Goal: Task Accomplishment & Management: Manage account settings

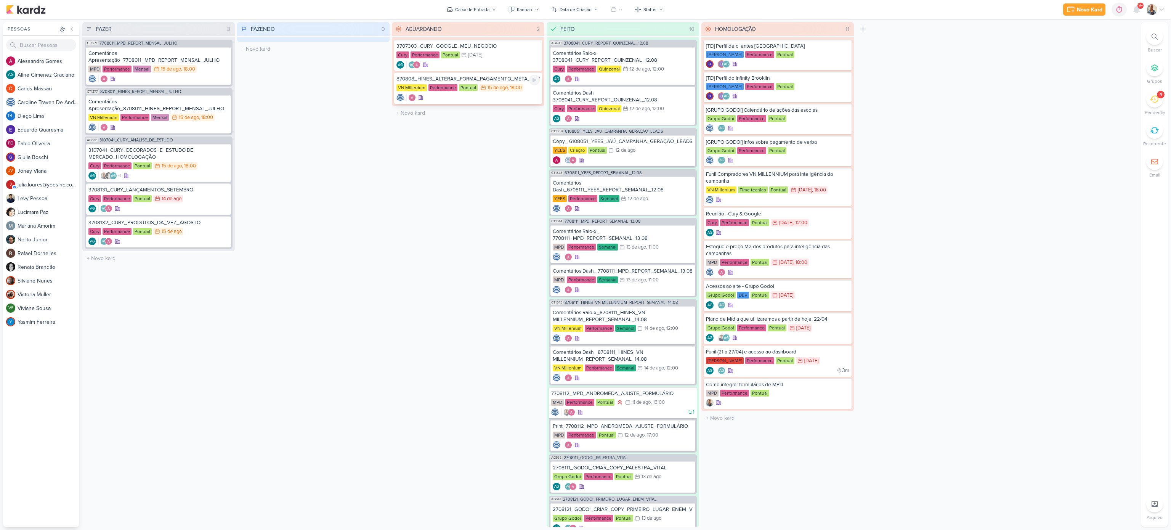
click at [493, 97] on div at bounding box center [468, 98] width 143 height 8
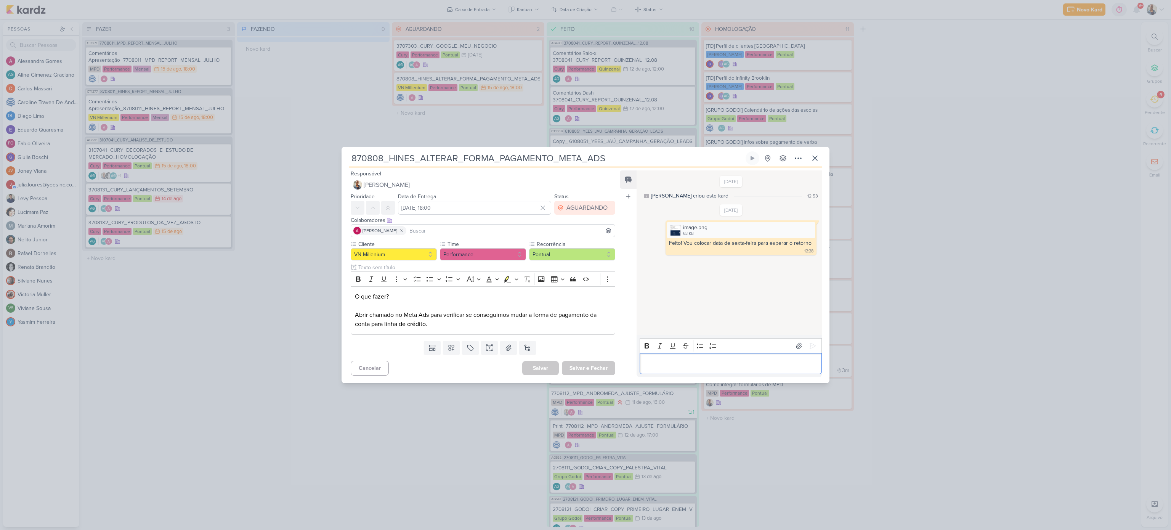
click at [735, 369] on div "Editor editing area: main" at bounding box center [731, 363] width 182 height 21
drag, startPoint x: 764, startPoint y: 372, endPoint x: 585, endPoint y: 340, distance: 182.0
click at [585, 340] on div "Responsável [PERSON_NAME] Nenhum contato encontrado create new contact Novo Con…" at bounding box center [586, 274] width 488 height 215
click at [811, 330] on icon at bounding box center [813, 328] width 8 height 8
click at [567, 210] on div "AGUARDANDO" at bounding box center [587, 207] width 41 height 9
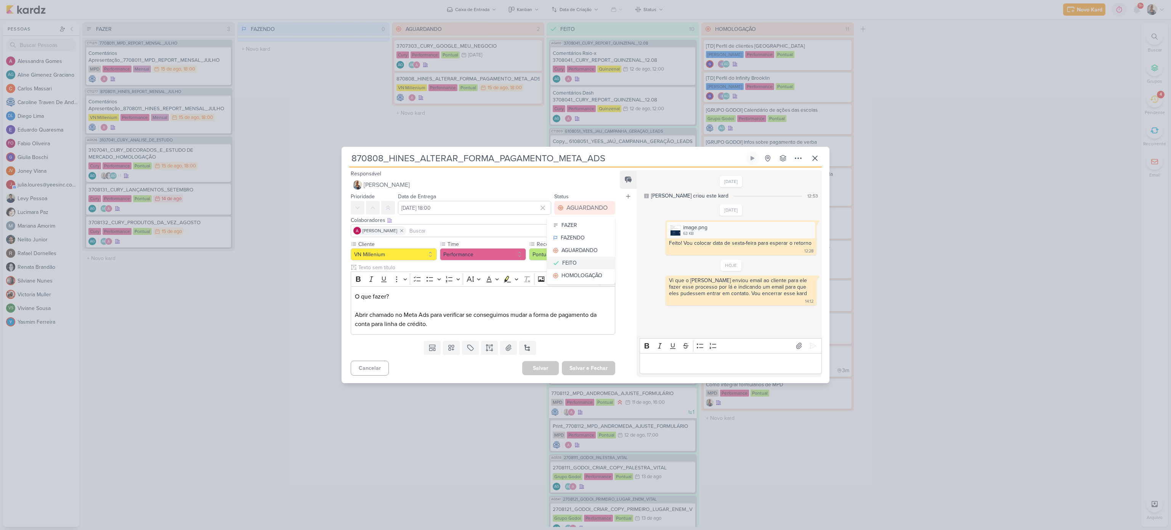
click at [569, 263] on div "FEITO" at bounding box center [569, 263] width 14 height 8
click at [586, 366] on button "Salvar e Fechar" at bounding box center [588, 368] width 53 height 14
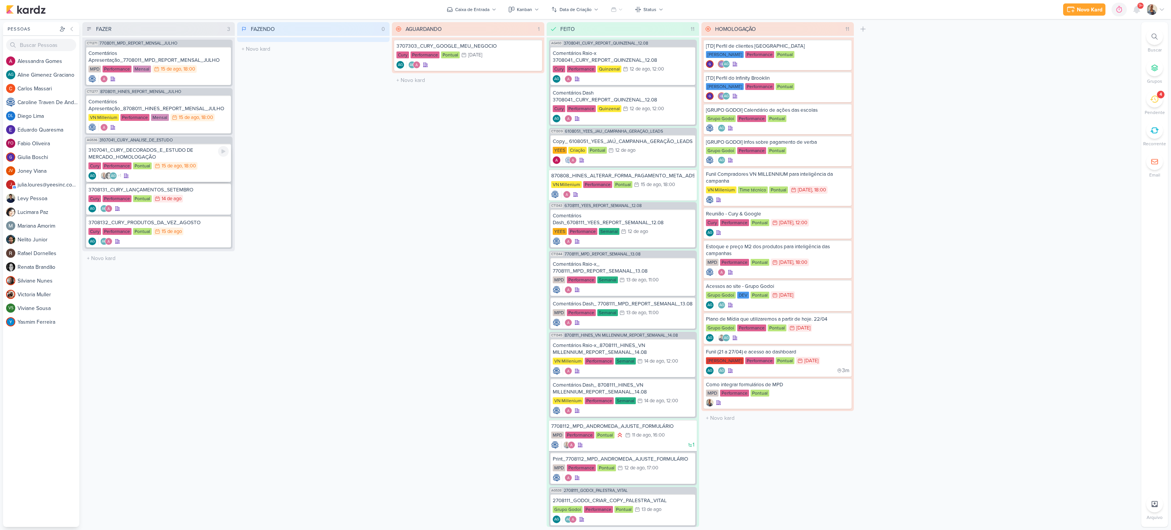
click at [157, 148] on div "3107041_CURY_DECORADOS_E_ESTUDO DE MERCADO_HOMOLOGAÇÃO" at bounding box center [158, 154] width 140 height 14
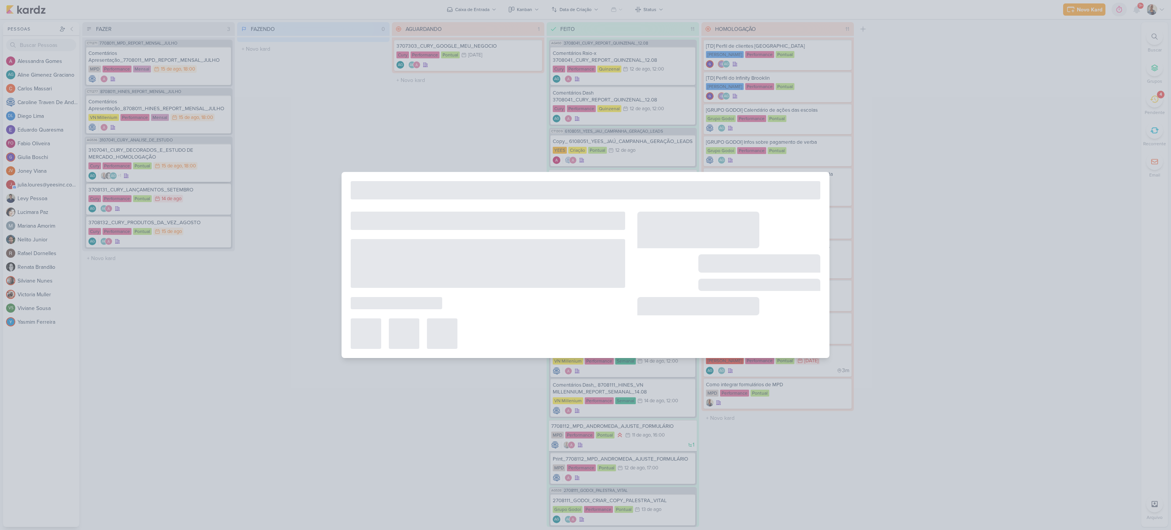
type input "3107041_CURY_DECORADOS_E_ESTUDO DE MERCADO_HOMOLOGAÇÃO"
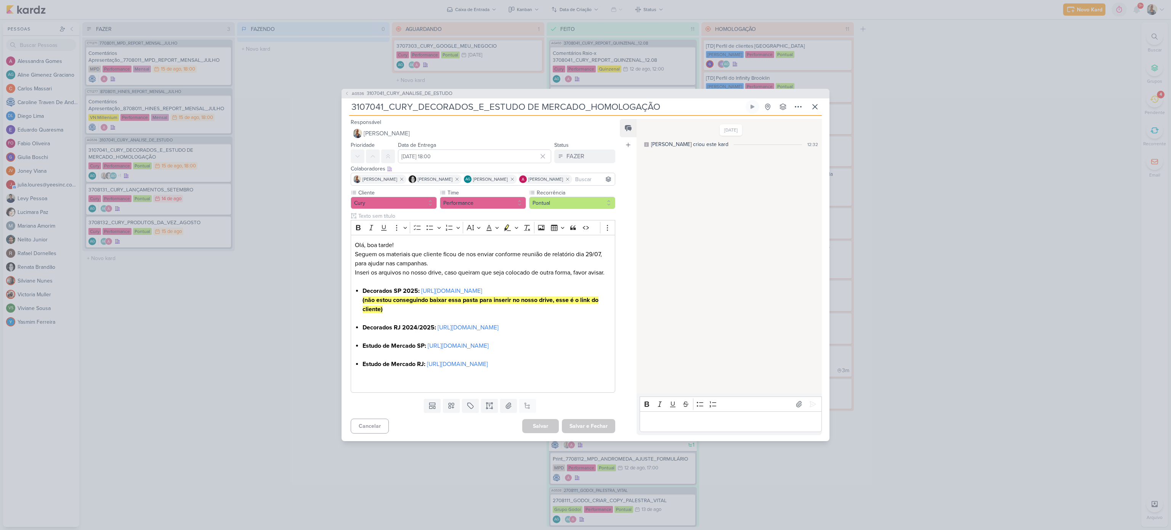
click at [247, 231] on div "AG536 3107041_CURY_ANALISE_DE_ESTUDO 3107041_CURY_DECORADOS_E_ESTUDO DE MERCADO…" at bounding box center [585, 265] width 1171 height 530
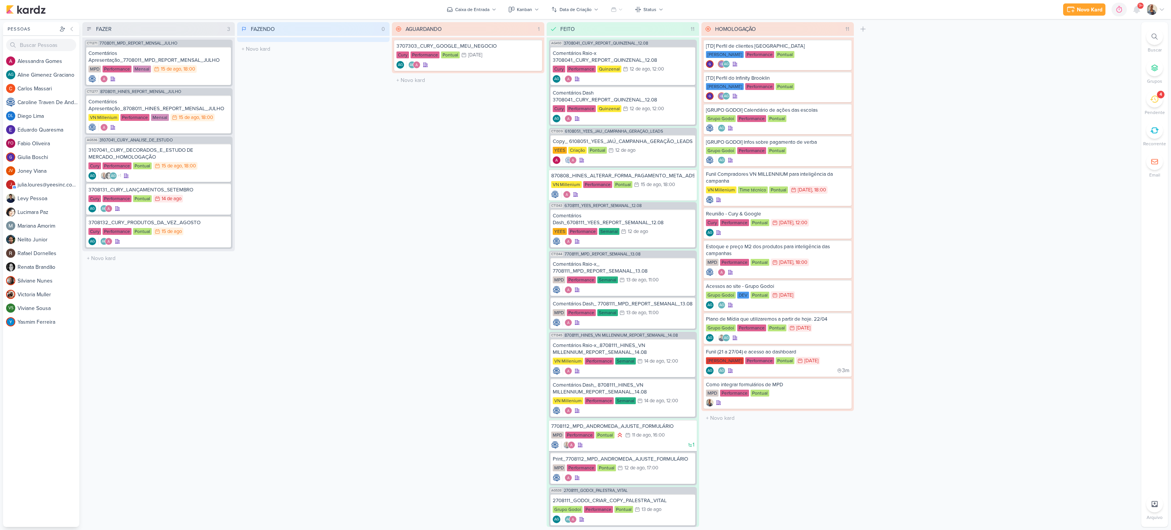
click at [1153, 95] on icon at bounding box center [1154, 99] width 8 height 8
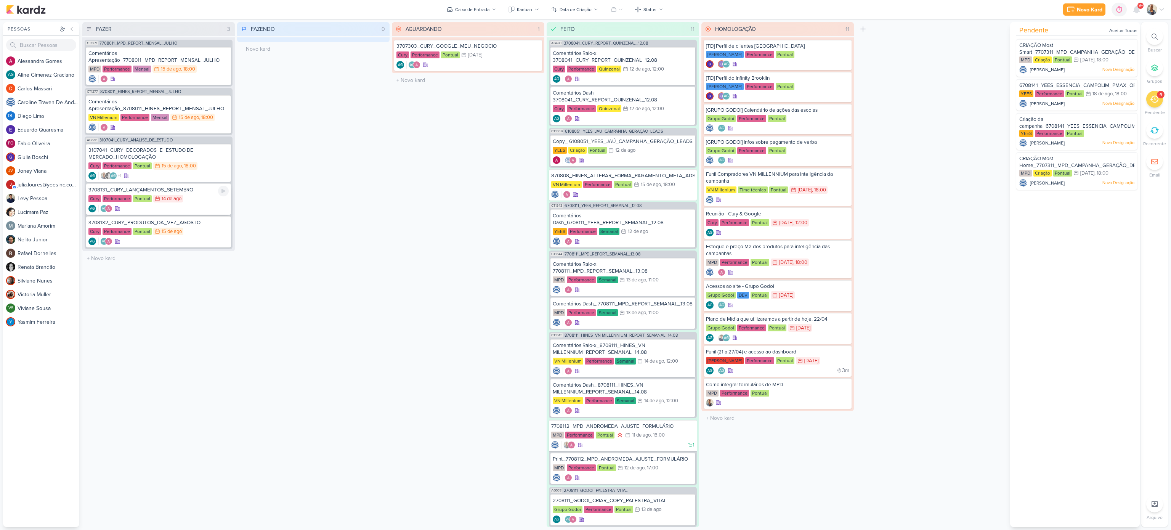
click at [199, 200] on div "Cury Performance Pontual 14/8 [DATE]" at bounding box center [158, 199] width 140 height 8
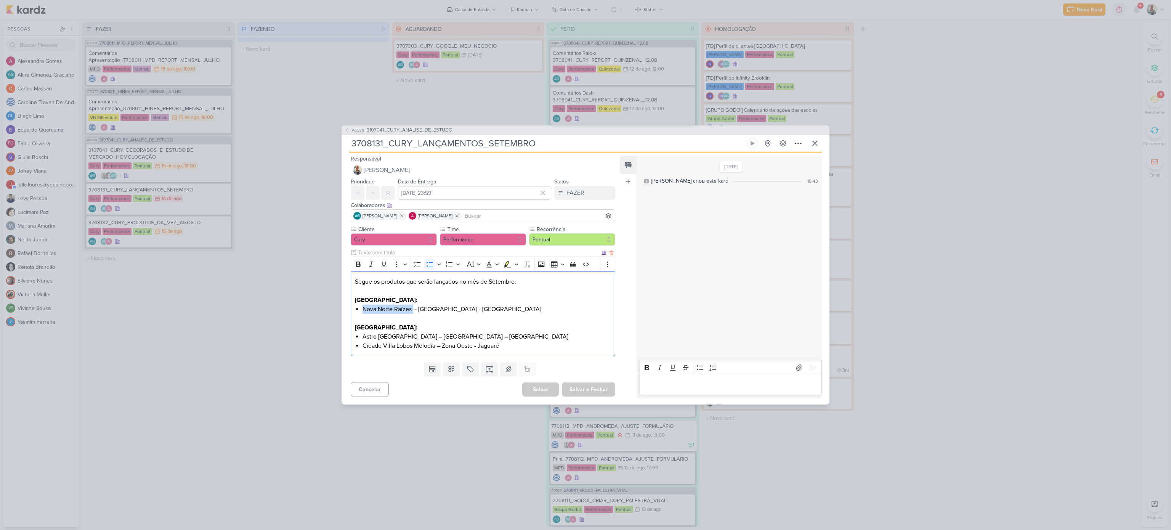
drag, startPoint x: 413, startPoint y: 312, endPoint x: 359, endPoint y: 312, distance: 54.1
click at [359, 312] on div "Segue os produtos que serão lançados no mês de Setembro: [GEOGRAPHIC_DATA]: [GE…" at bounding box center [483, 313] width 265 height 85
copy li "Nova Norte Raízes"
drag, startPoint x: 411, startPoint y: 338, endPoint x: 399, endPoint y: 336, distance: 12.3
click at [399, 336] on li "Astro [GEOGRAPHIC_DATA] – [GEOGRAPHIC_DATA] – [GEOGRAPHIC_DATA]" at bounding box center [487, 336] width 249 height 9
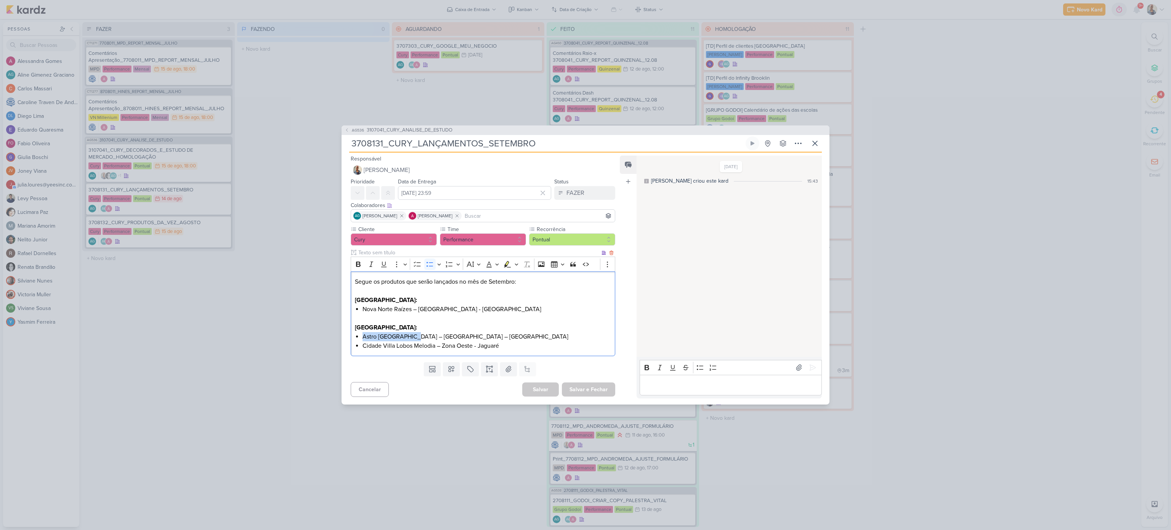
drag, startPoint x: 363, startPoint y: 336, endPoint x: 413, endPoint y: 338, distance: 50.0
click at [413, 338] on li "Astro [GEOGRAPHIC_DATA] – [GEOGRAPHIC_DATA] – [GEOGRAPHIC_DATA]" at bounding box center [487, 336] width 249 height 9
copy li "Astro [GEOGRAPHIC_DATA]"
drag, startPoint x: 434, startPoint y: 348, endPoint x: 393, endPoint y: 342, distance: 41.2
click at [393, 342] on li "Cidade Villa Lobos Melodia – Zona Oeste - Jaguaré" at bounding box center [487, 345] width 249 height 9
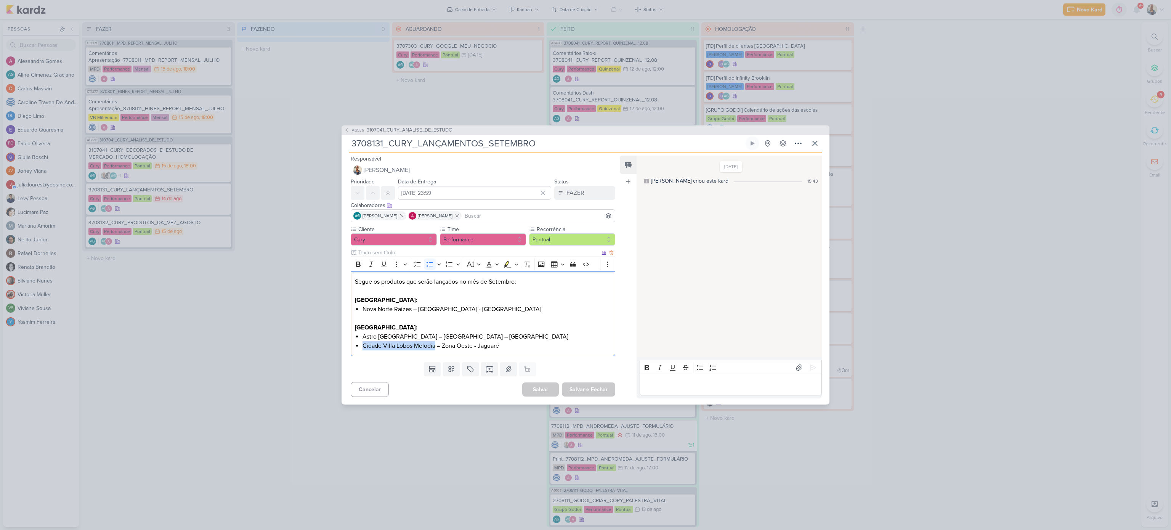
drag, startPoint x: 435, startPoint y: 347, endPoint x: 362, endPoint y: 347, distance: 73.2
click at [363, 347] on li "Cidade Villa Lobos Melodia – Zona Oeste - Jaguaré" at bounding box center [487, 345] width 249 height 9
copy li "Cidade Villa Lobos Melodia"
click at [697, 383] on p "Editor editing area: main" at bounding box center [731, 385] width 174 height 9
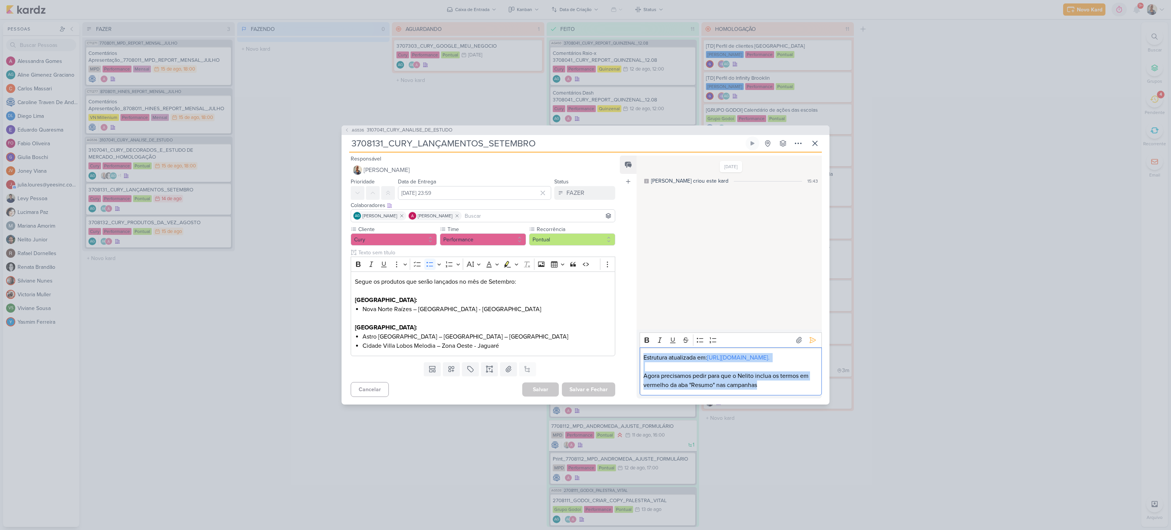
drag, startPoint x: 763, startPoint y: 391, endPoint x: 636, endPoint y: 320, distance: 145.1
click at [637, 329] on div "Rich Text Editor Bold Italic Underline Strikethrough Bulleted List Numbered Lis…" at bounding box center [729, 363] width 185 height 69
copy div "Estrutura atualizada em: [URL][DOMAIN_NAME]. Agora precisamos pedir para que o …"
click at [809, 336] on icon at bounding box center [813, 340] width 8 height 8
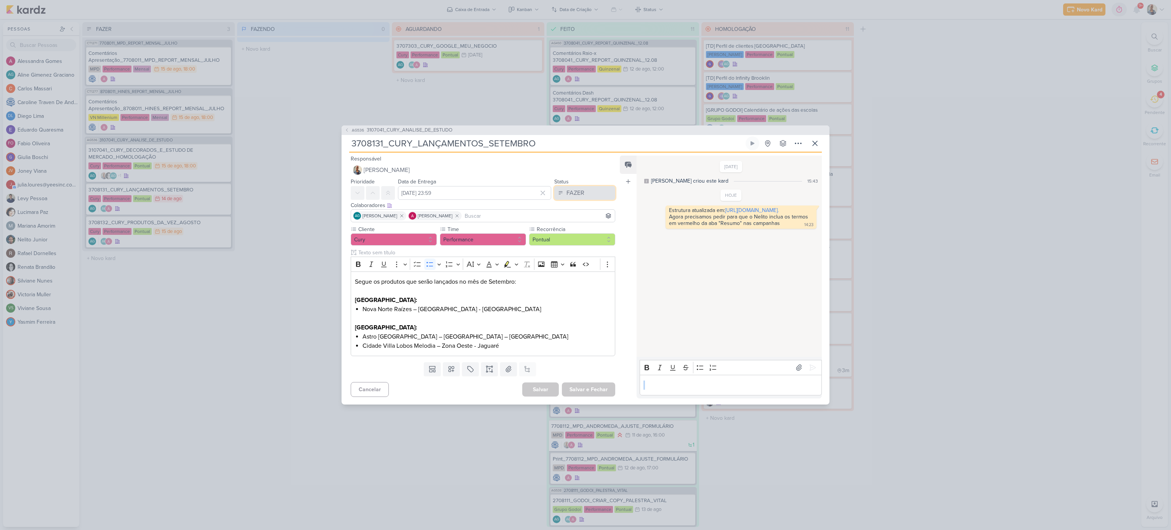
click at [583, 194] on button "FAZER" at bounding box center [584, 193] width 61 height 14
click at [575, 247] on button "FEITO" at bounding box center [581, 248] width 68 height 13
click at [583, 392] on button "Salvar e Fechar" at bounding box center [588, 389] width 53 height 14
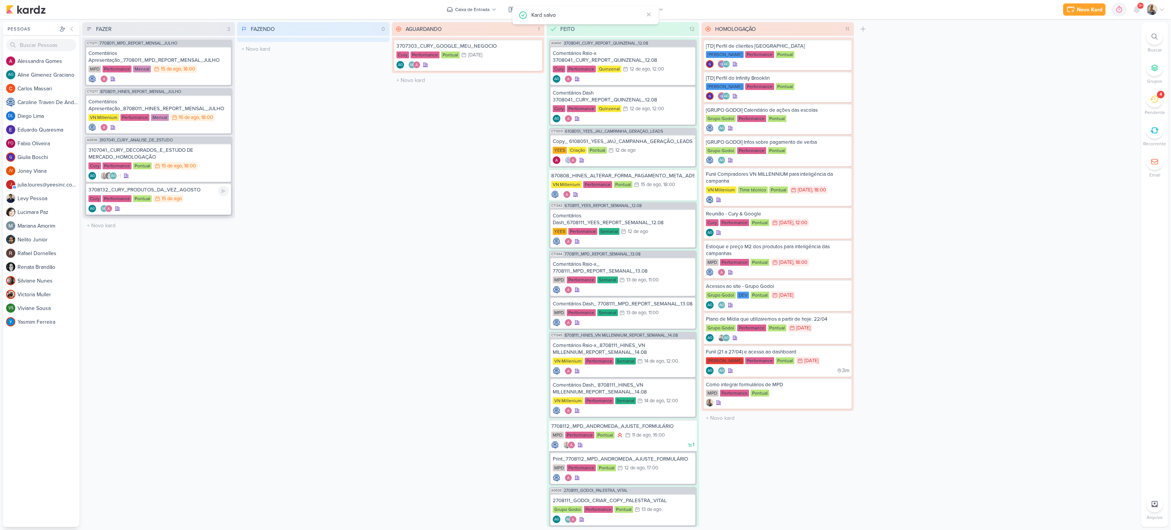
click at [185, 202] on div "Cury Performance Pontual 15/8 [DATE]" at bounding box center [158, 199] width 140 height 8
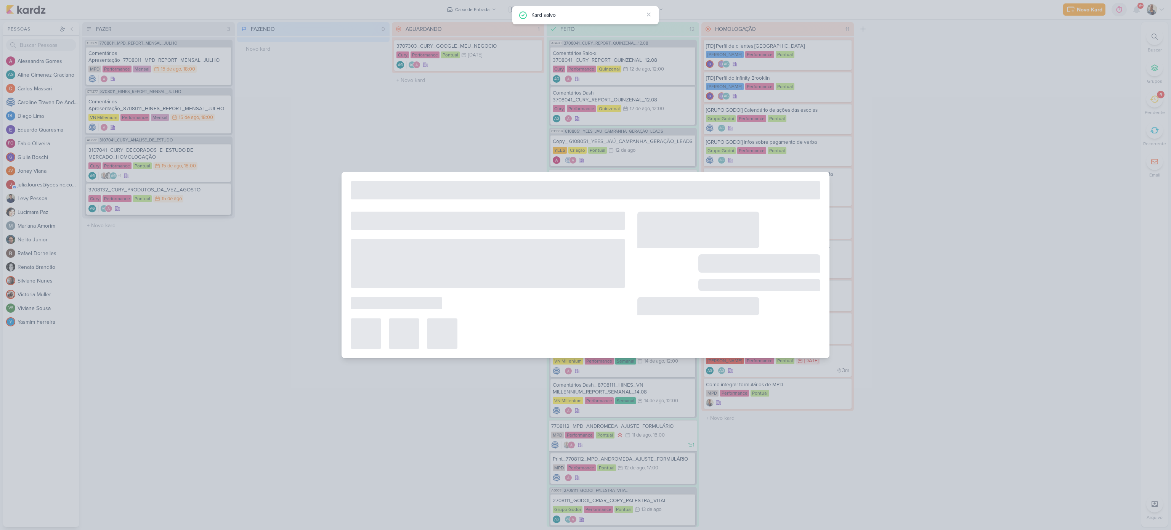
type input "3708132_CURY_PRODUTOS_DA_VEZ_AGOSTO"
type input "[DATE] 23:59"
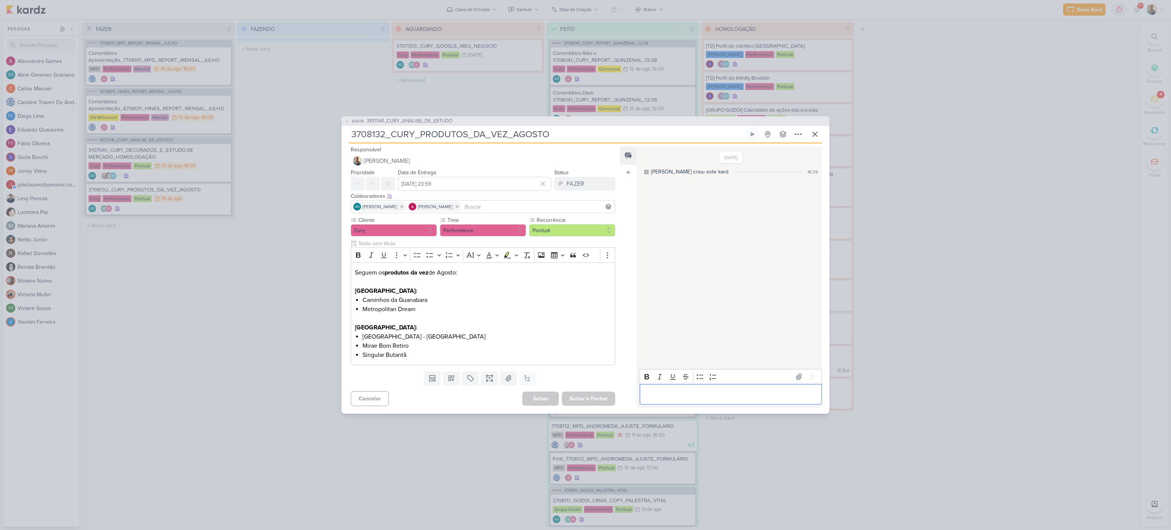
click at [652, 393] on p "Editor editing area: main" at bounding box center [731, 394] width 174 height 9
click at [645, 374] on p "Sempre colocar bairro e zona ao abrir essa tarefa" at bounding box center [731, 375] width 174 height 9
click at [643, 395] on div "Sempre colocar bairro e zona ao abrir essa tarefa Essa tarefa" at bounding box center [731, 385] width 182 height 39
click at [697, 391] on p "2. Essa tarefa" at bounding box center [731, 394] width 174 height 9
drag, startPoint x: 769, startPoint y: 330, endPoint x: 784, endPoint y: 337, distance: 16.9
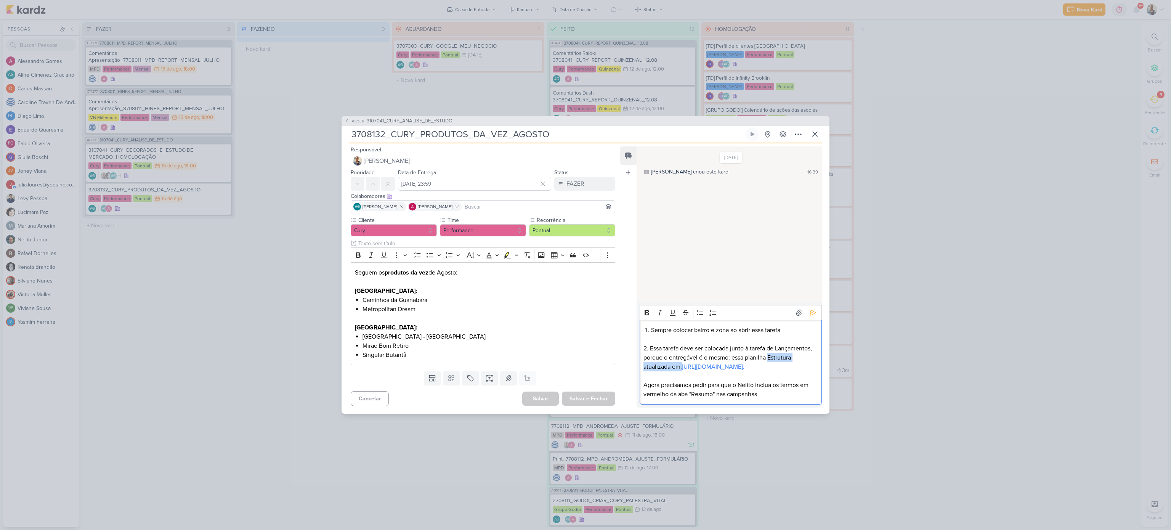
click at [784, 344] on p "2. Essa tarefa deve ser colocada junto à tarefa de Lançamentos, porque o entreg…" at bounding box center [731, 357] width 174 height 27
drag, startPoint x: 763, startPoint y: 396, endPoint x: 645, endPoint y: 383, distance: 118.6
click at [645, 383] on p "Agora precisamos pedir para que o Nelito inclua os termos em vermelho da aba "R…" at bounding box center [731, 390] width 174 height 18
click at [809, 291] on icon at bounding box center [813, 295] width 8 height 8
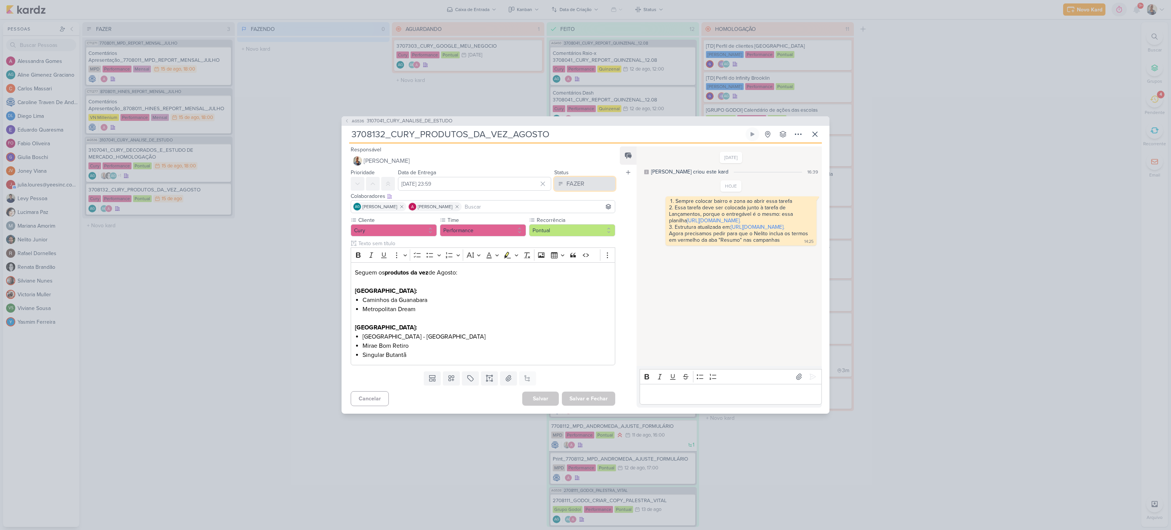
click at [579, 180] on div "FAZER" at bounding box center [576, 183] width 18 height 9
click at [566, 233] on button "FEITO" at bounding box center [581, 239] width 68 height 13
click at [796, 134] on icon at bounding box center [798, 134] width 6 height 1
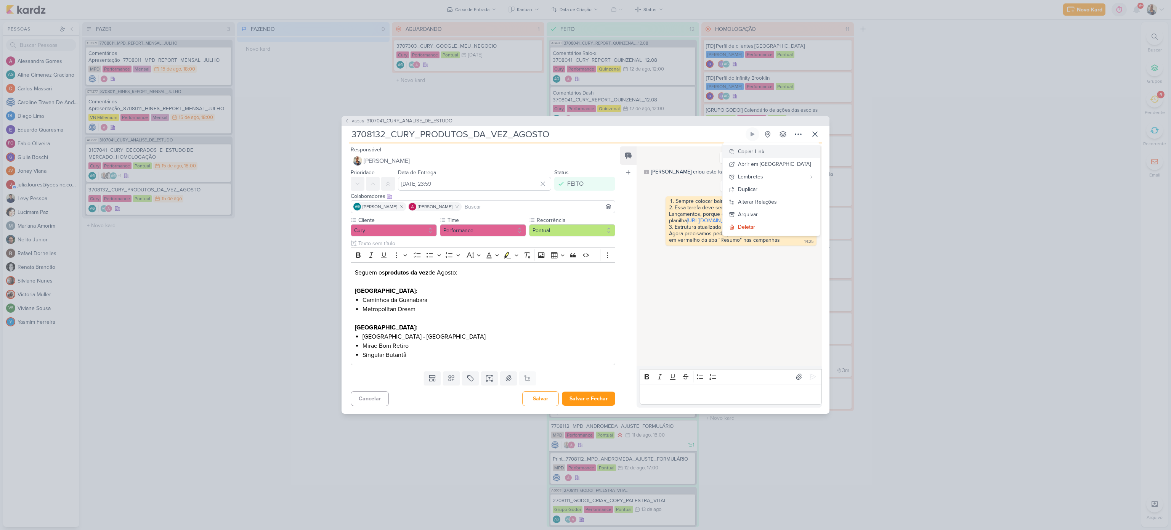
click at [765, 152] on div "Copiar Link" at bounding box center [751, 152] width 26 height 8
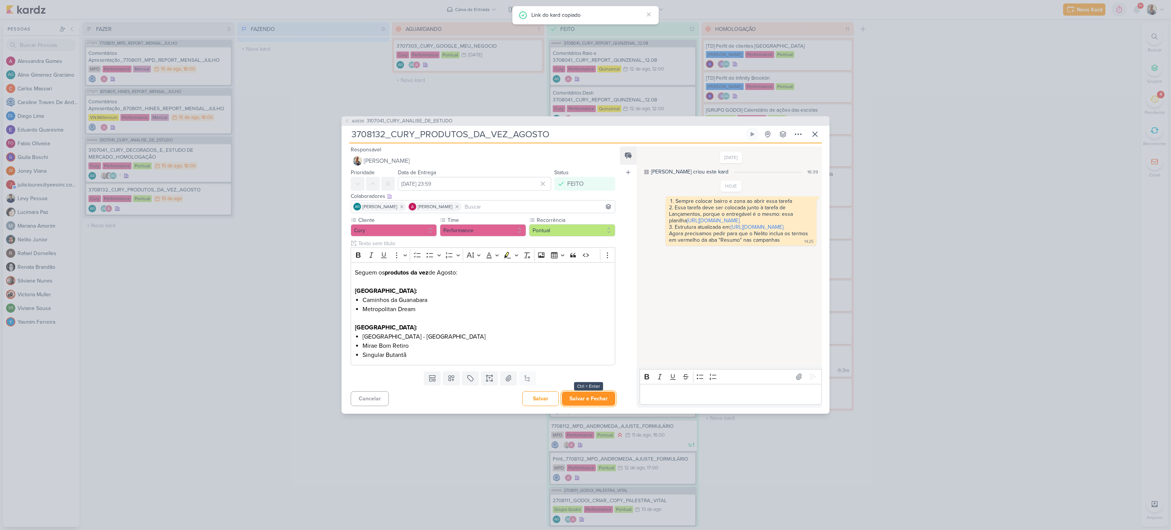
click at [589, 394] on button "Salvar e Fechar" at bounding box center [588, 399] width 53 height 14
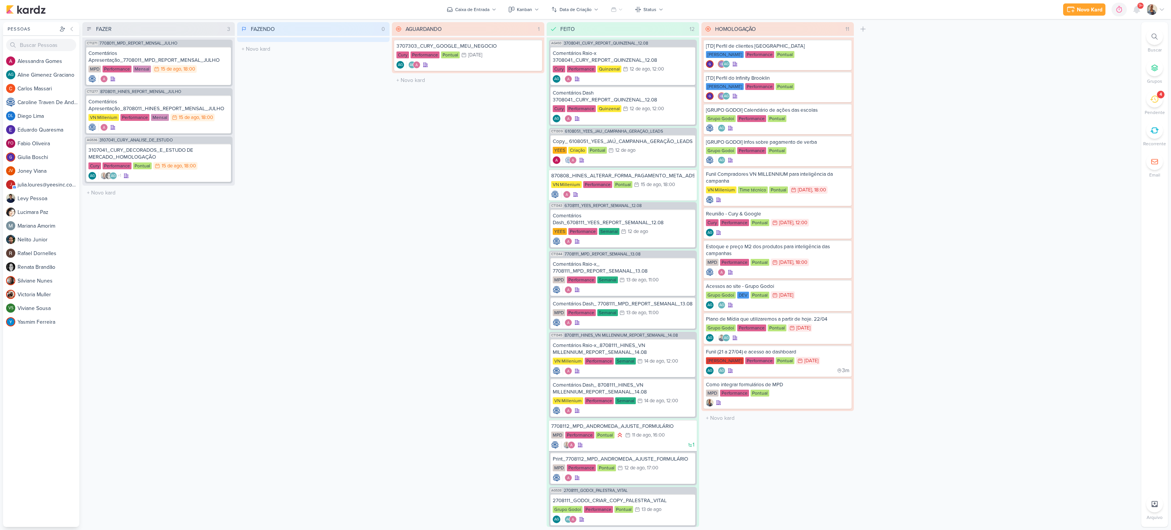
click at [1157, 108] on li "4 [GEOGRAPHIC_DATA]" at bounding box center [1155, 103] width 27 height 25
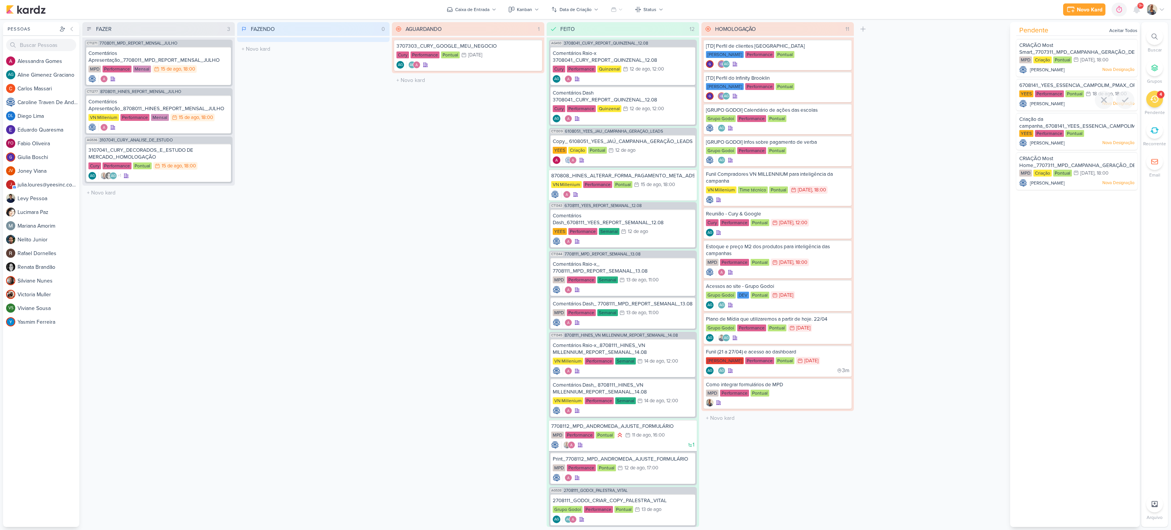
click at [1077, 80] on div "6708141_YEES_ESSENCIA_CAMPOLIM_PMAX_OFFLINE [GEOGRAPHIC_DATA] Performance Pontu…" at bounding box center [1077, 95] width 121 height 32
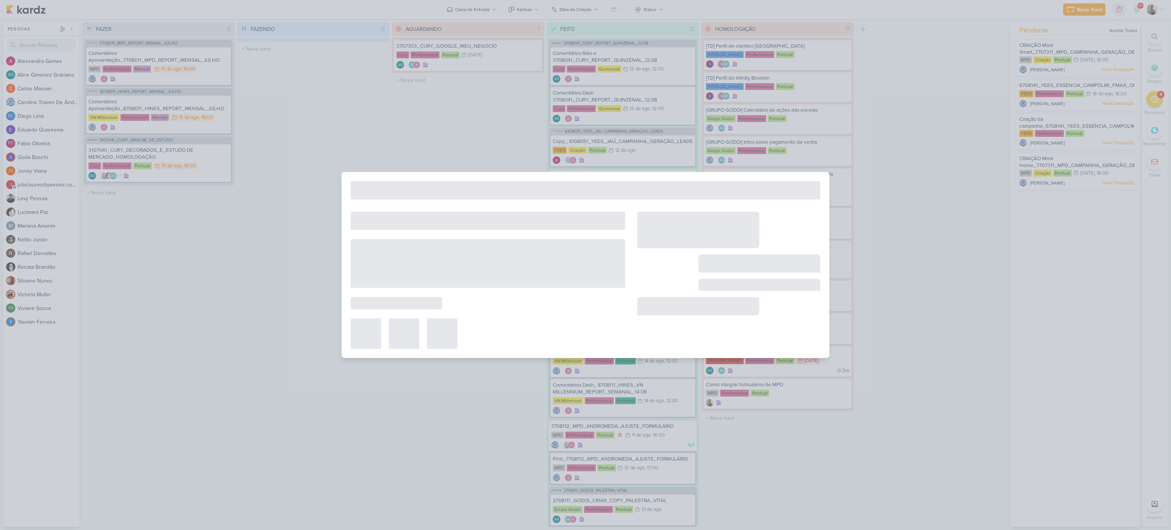
type input "6708141_YEES_ESSENCIA_CAMPOLIM_PMAX_OFFLINE"
type input "[DATE] 18:00"
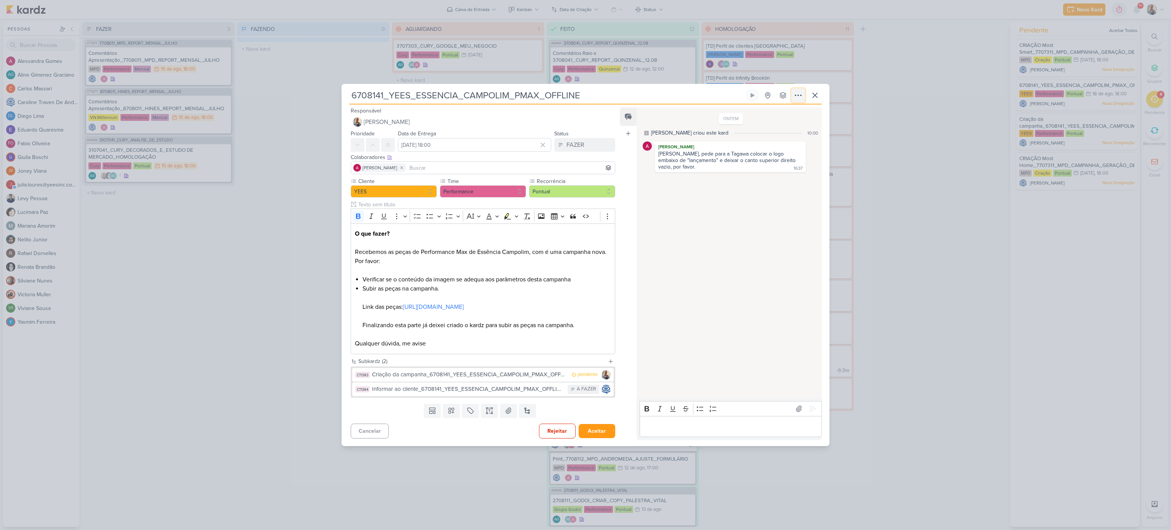
click at [798, 96] on button at bounding box center [799, 95] width 14 height 14
click at [765, 109] on div "Copiar Link" at bounding box center [751, 113] width 26 height 8
click at [916, 109] on div "6708141_YEES_ESSENCIA_CAMPOLIM_PMAX_OFFLINE" at bounding box center [585, 265] width 1171 height 530
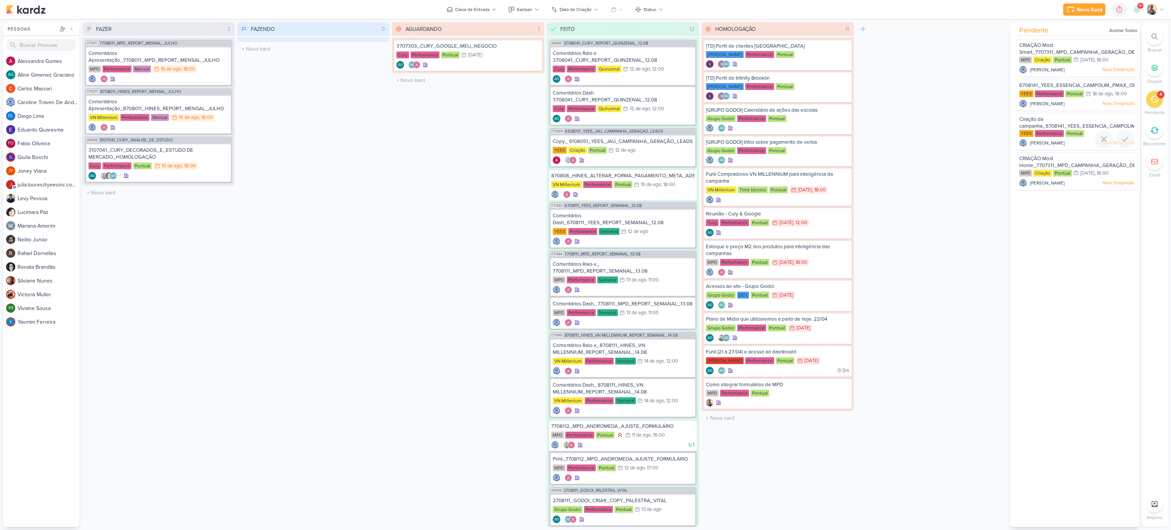
click at [1055, 117] on div "Criação da campanha_6708141_YEES_ESSENCIA_CAMPOLIM_PMAX_OFFLINE" at bounding box center [1077, 123] width 115 height 14
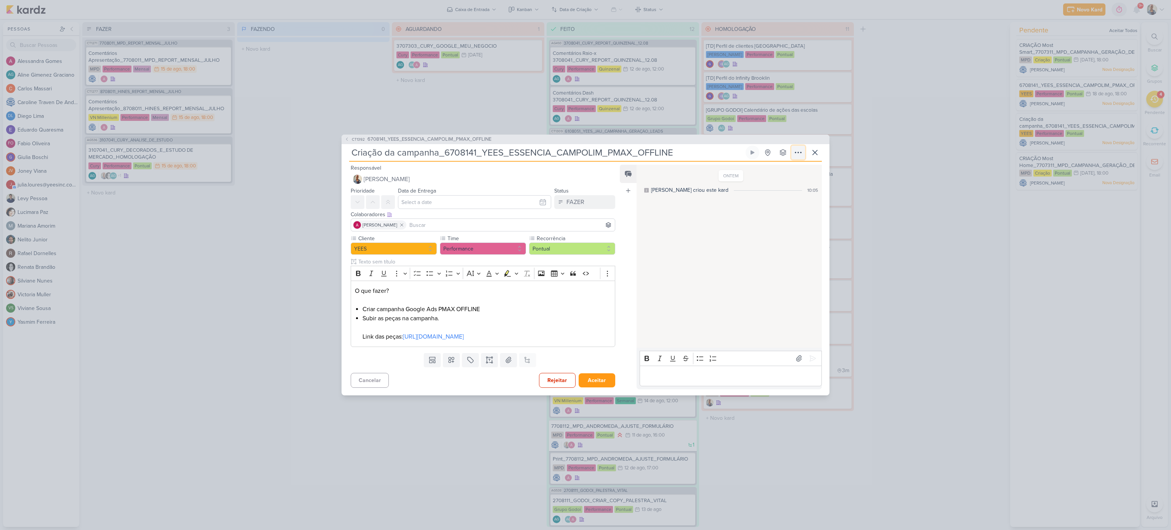
click at [797, 148] on icon at bounding box center [798, 152] width 9 height 9
click at [765, 167] on div "Copiar Link" at bounding box center [751, 170] width 26 height 8
click at [871, 241] on div "CT1392 6708141_YEES_ESSENCIA_CAMPOLIM_PMAX_OFFLINE Criação da campanha_6708141_…" at bounding box center [585, 265] width 1171 height 530
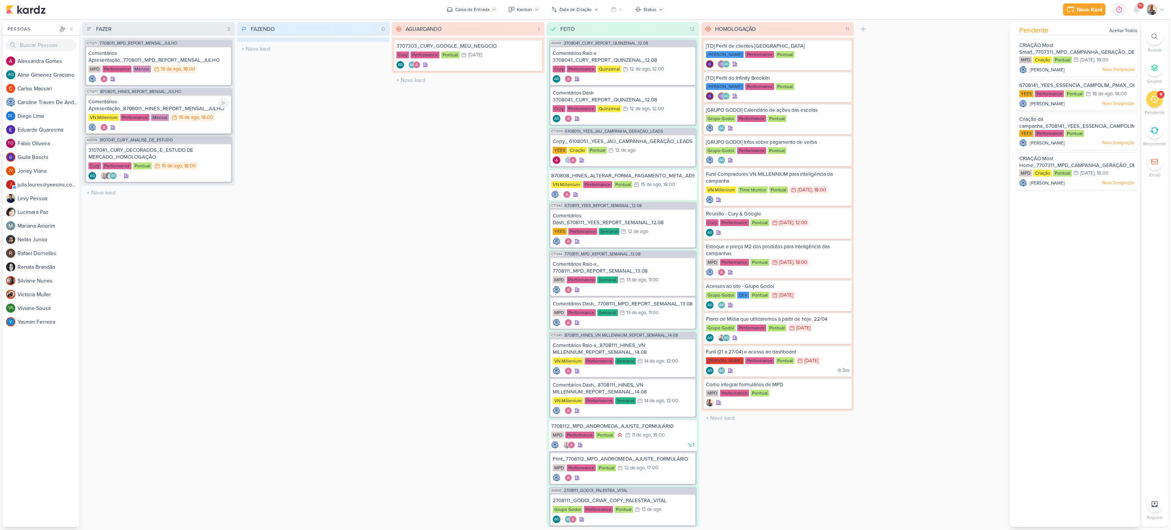
click at [188, 103] on div "Comentários Apresentação_8708011_HINES_REPORT_MENSAL_JULHO" at bounding box center [158, 105] width 140 height 14
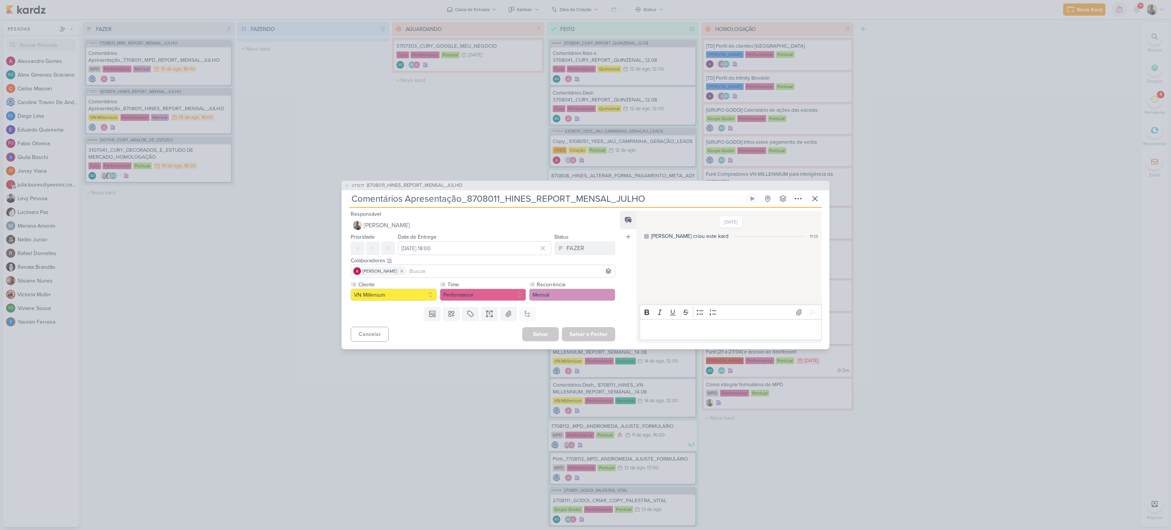
click at [520, 152] on div "CT1277 8708011_HINES_REPORT_MENSAL_JULHO Comentários Apresentação_8708011_HINES…" at bounding box center [585, 265] width 1171 height 530
